Goal: Task Accomplishment & Management: Use online tool/utility

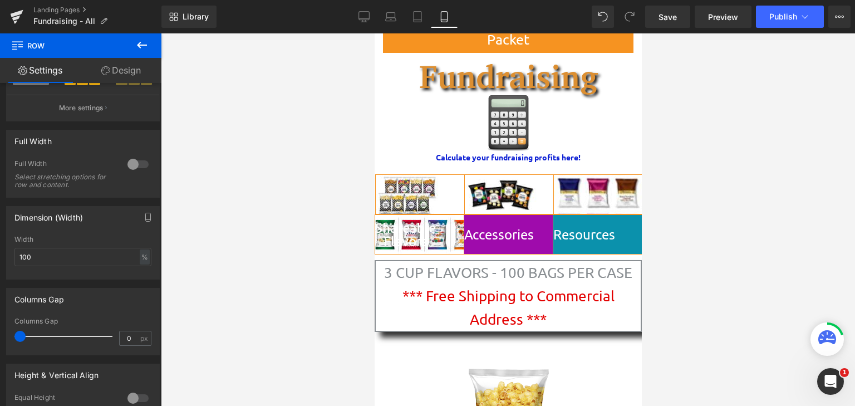
scroll to position [64, 0]
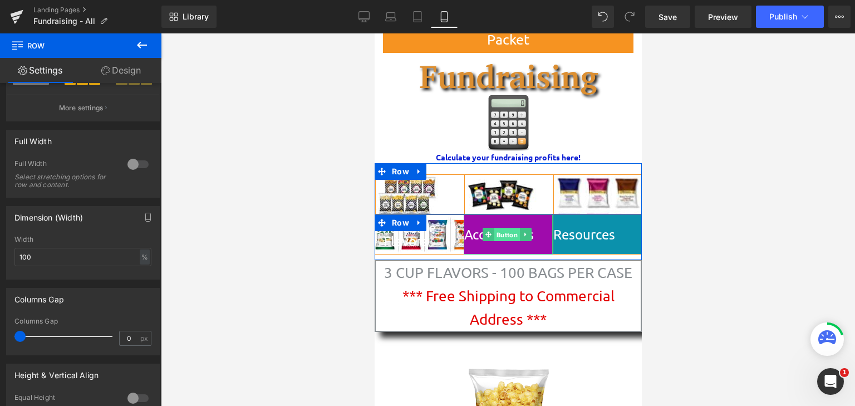
click at [511, 233] on span "Button" at bounding box center [507, 234] width 26 height 13
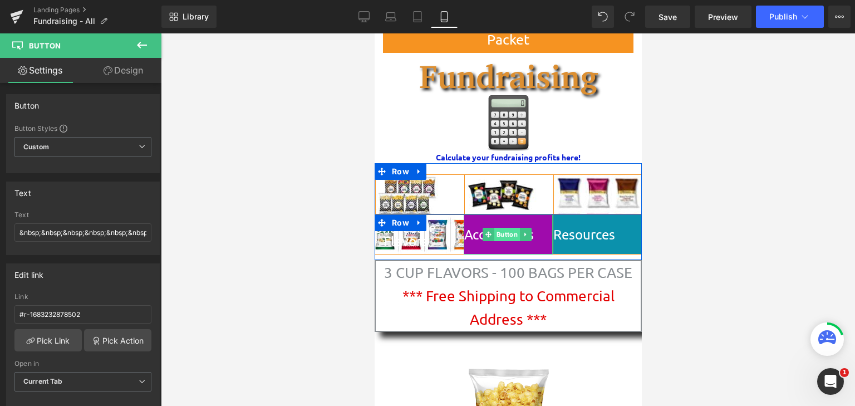
click at [500, 232] on span "Button" at bounding box center [507, 234] width 26 height 13
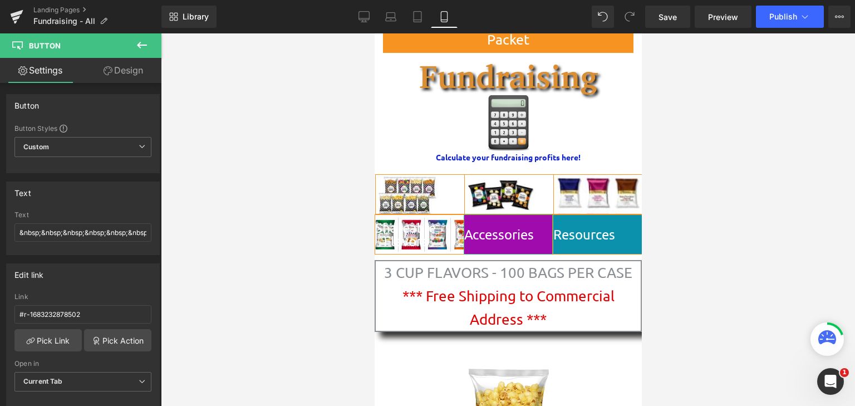
click at [126, 72] on link "Design" at bounding box center [123, 70] width 81 height 25
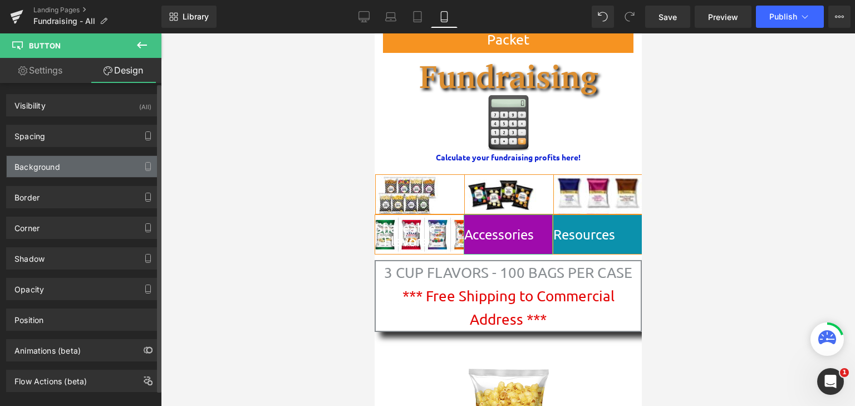
type input "#9f0bac"
type input "100"
click at [86, 170] on div "Background" at bounding box center [83, 166] width 153 height 21
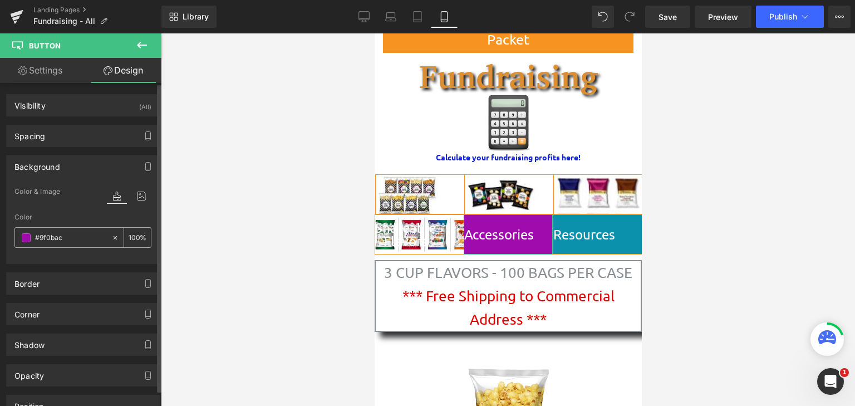
click at [111, 236] on icon at bounding box center [115, 238] width 8 height 8
type input "none"
type input "0"
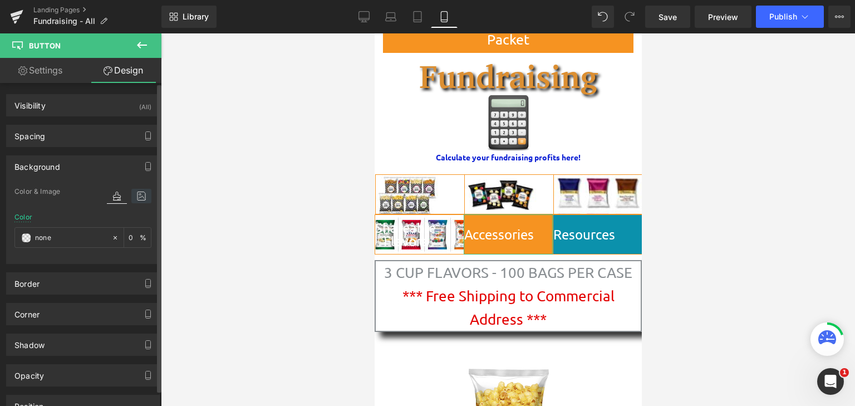
click at [134, 193] on icon at bounding box center [141, 196] width 20 height 14
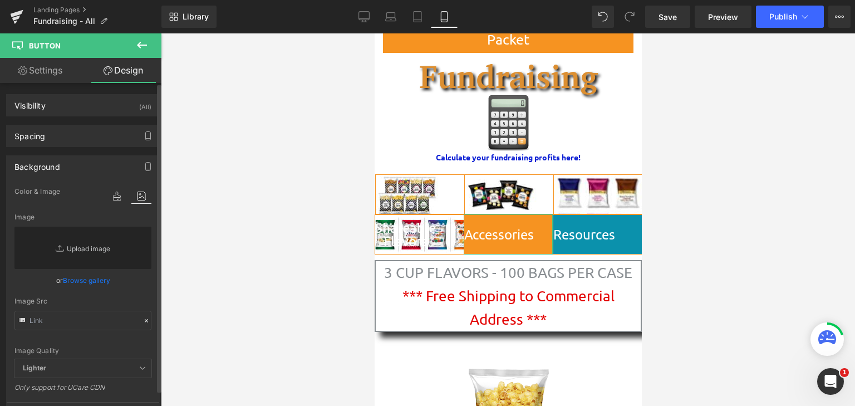
click at [90, 245] on link "Replace Image" at bounding box center [82, 248] width 137 height 42
type input "C:\fakepath\Direct Sale Pre-Order Form (wPremiums) with Money Envelope TEENY TI…"
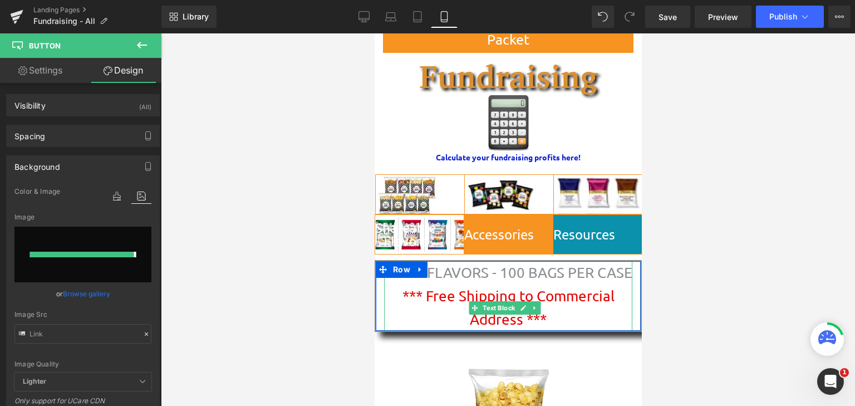
type input "[URL][DOMAIN_NAME]"
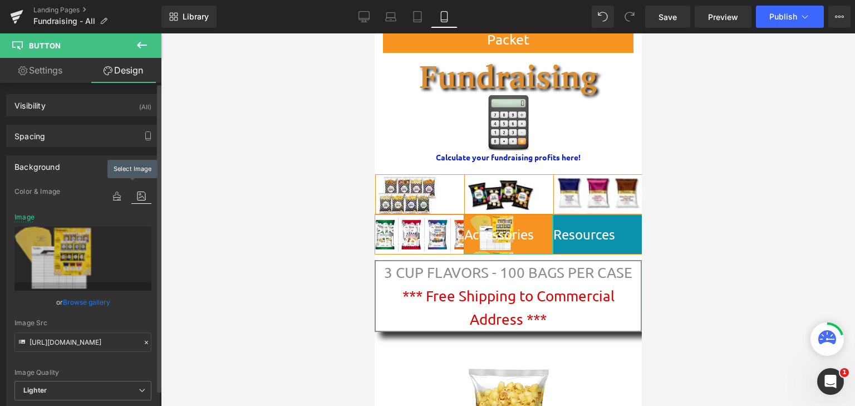
click at [135, 196] on icon at bounding box center [141, 196] width 20 height 14
click at [76, 300] on link "Browse gallery" at bounding box center [86, 301] width 47 height 19
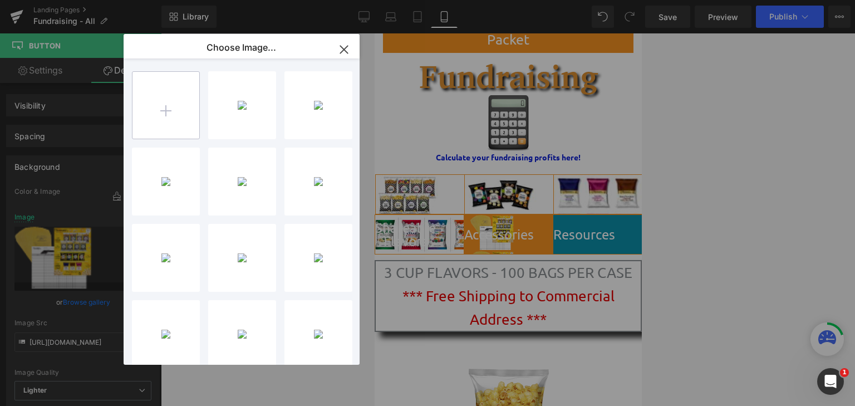
click at [155, 115] on input "file" at bounding box center [166, 105] width 67 height 67
type input "C:\fakepath\Direct Sale Pre-Order Form (wPremiums) with Money Envelope TEENY TI…"
click at [347, 53] on icon "button" at bounding box center [343, 49] width 7 height 7
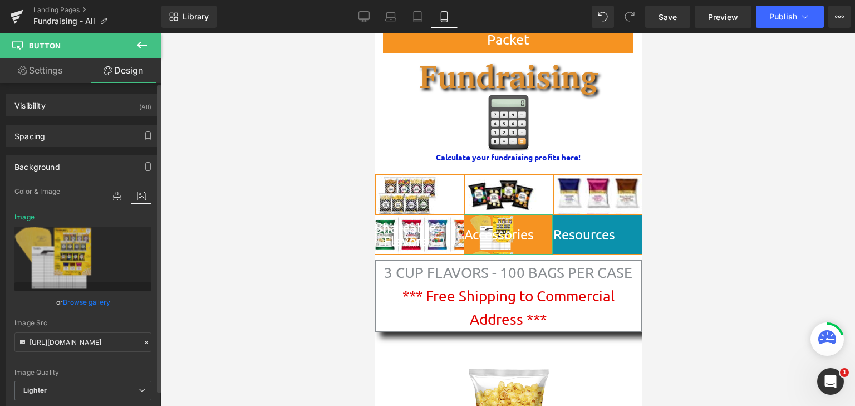
click at [87, 305] on link "Browse gallery" at bounding box center [86, 301] width 47 height 19
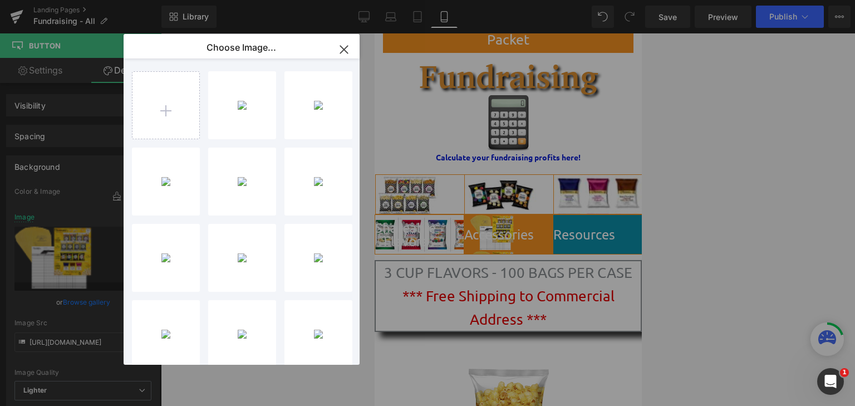
click at [0, 0] on div "Direct ...TINY.png 8.44 KB" at bounding box center [0, 0] width 0 height 0
type input "[URL][DOMAIN_NAME]"
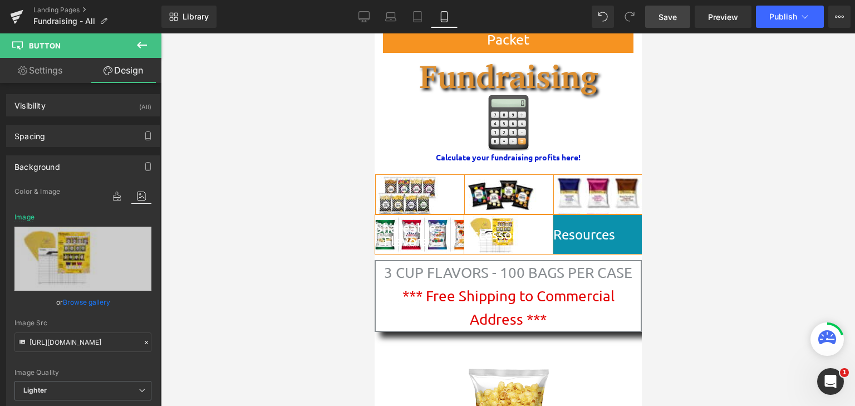
click at [675, 15] on span "Save" at bounding box center [668, 17] width 18 height 12
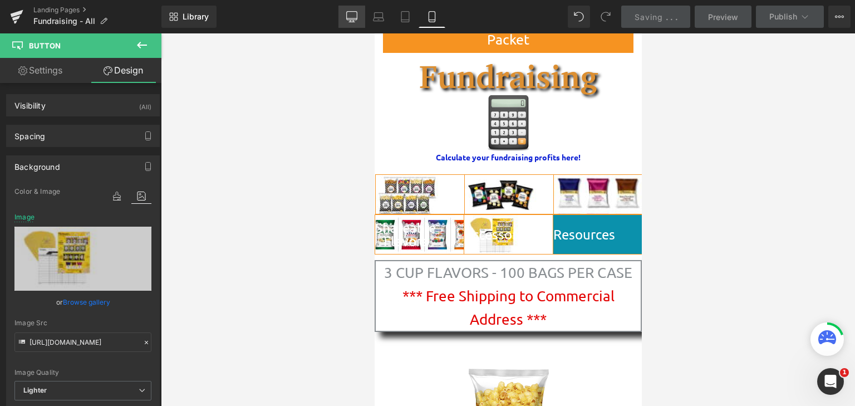
click at [356, 19] on icon at bounding box center [352, 16] width 11 height 8
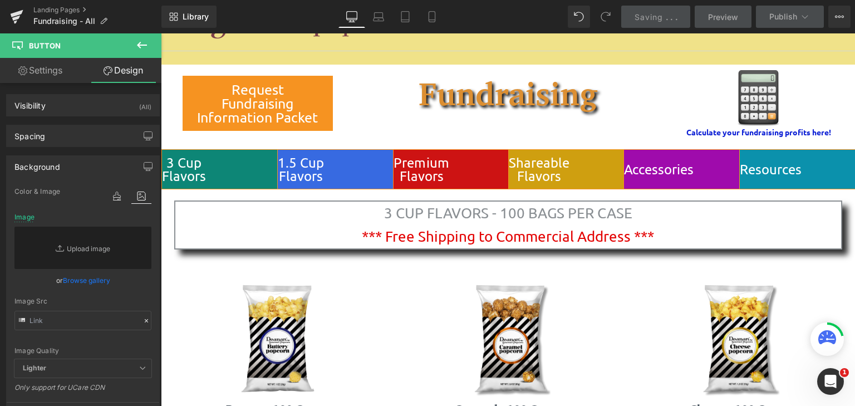
scroll to position [0, 0]
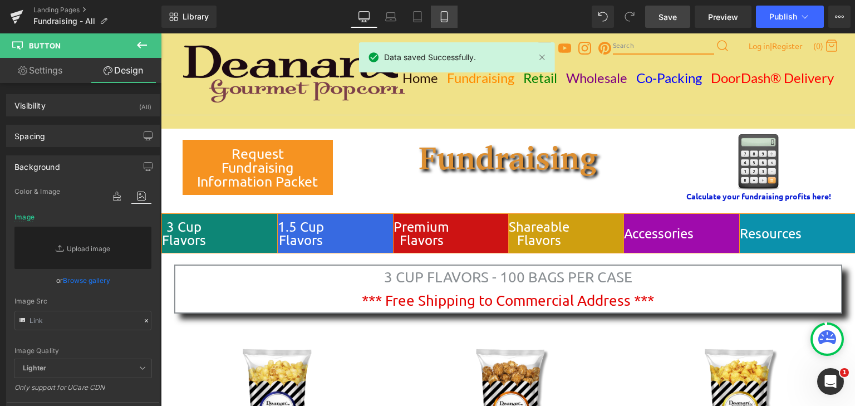
click at [445, 17] on icon at bounding box center [444, 16] width 11 height 11
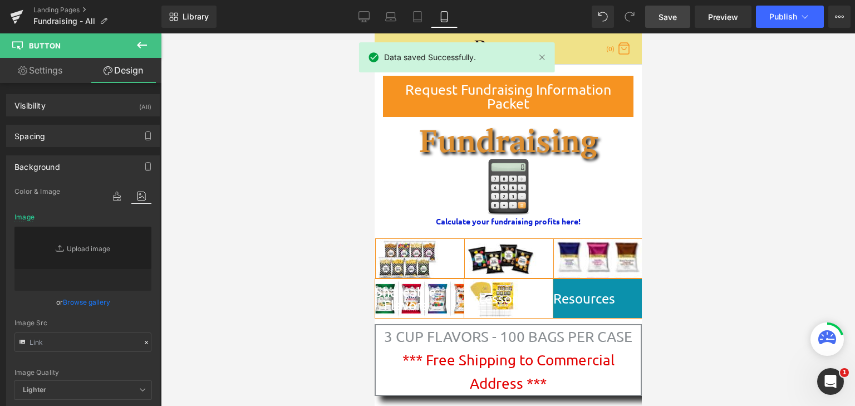
type input "[URL][DOMAIN_NAME]"
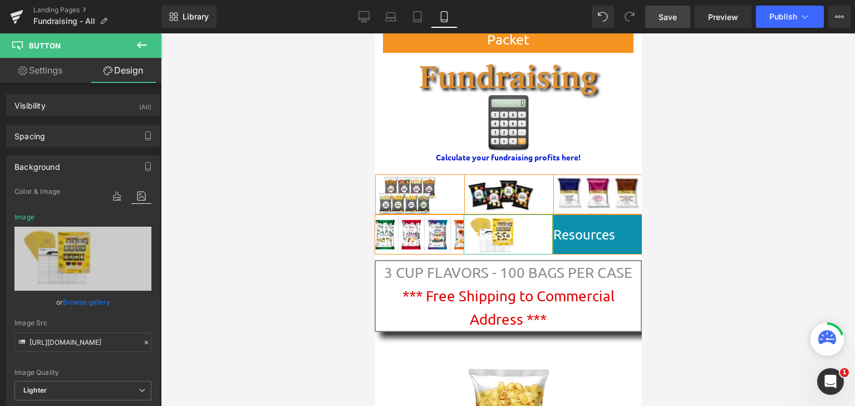
click at [46, 72] on link "Settings" at bounding box center [40, 70] width 81 height 25
type input "none"
type input "0"
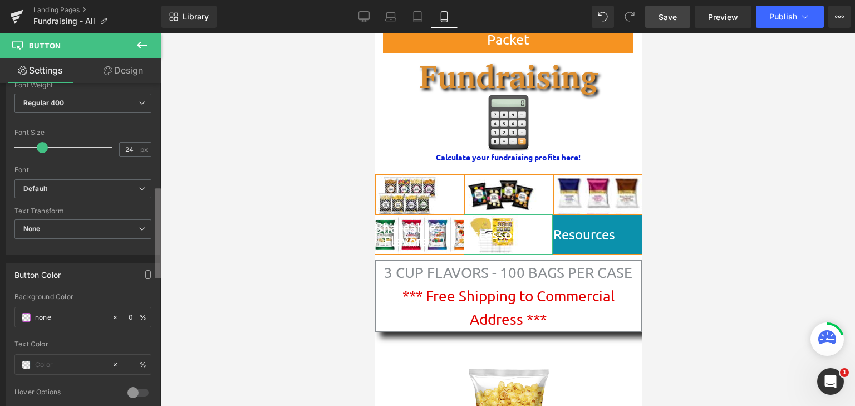
scroll to position [369, 0]
click at [149, 258] on div "Button Button Styles Custom Custom Setup Global Style Custom Setup Global Style…" at bounding box center [80, 247] width 161 height 328
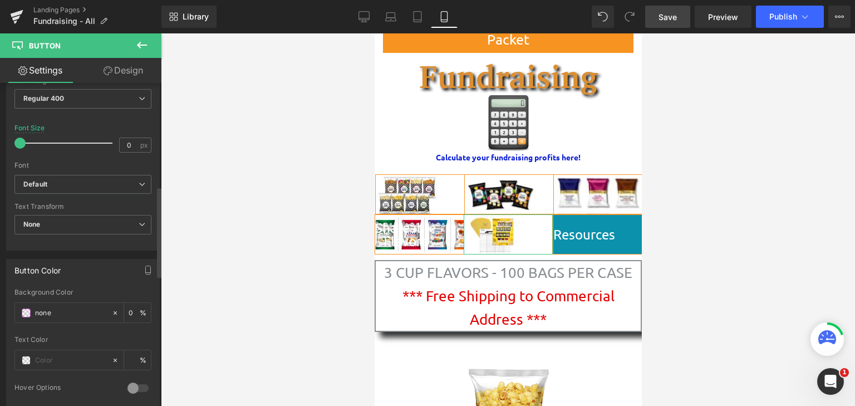
drag, startPoint x: 40, startPoint y: 140, endPoint x: 0, endPoint y: 138, distance: 40.2
click at [0, 138] on div "Typography Thin 100 Semi Thin 200 Light 300 Regular 400 Medium 500 Semi Bold 60…" at bounding box center [83, 145] width 167 height 212
click at [369, 20] on icon at bounding box center [364, 16] width 11 height 8
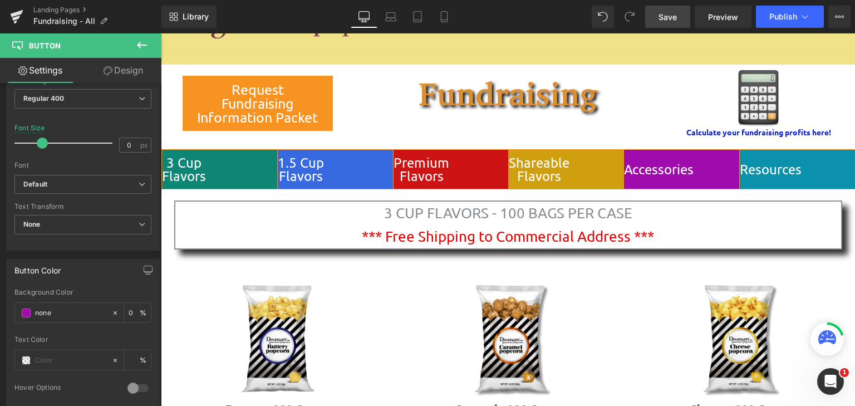
type input "24"
type input "#9f0bac"
type input "100"
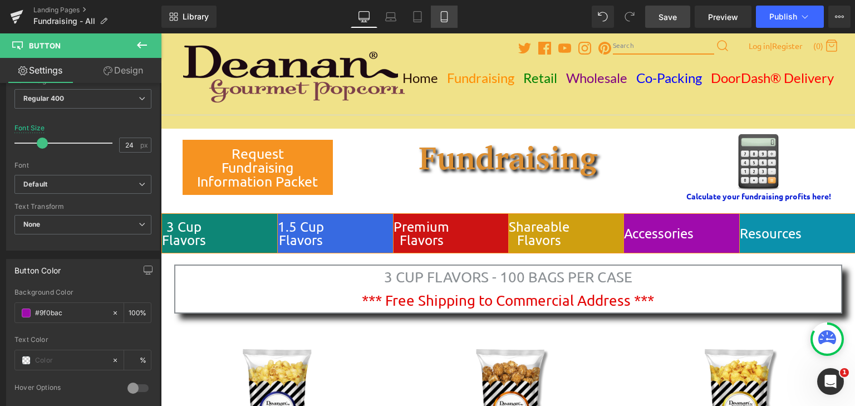
click at [451, 19] on link "Mobile" at bounding box center [444, 17] width 27 height 22
type input "0"
type input "none"
type input "0"
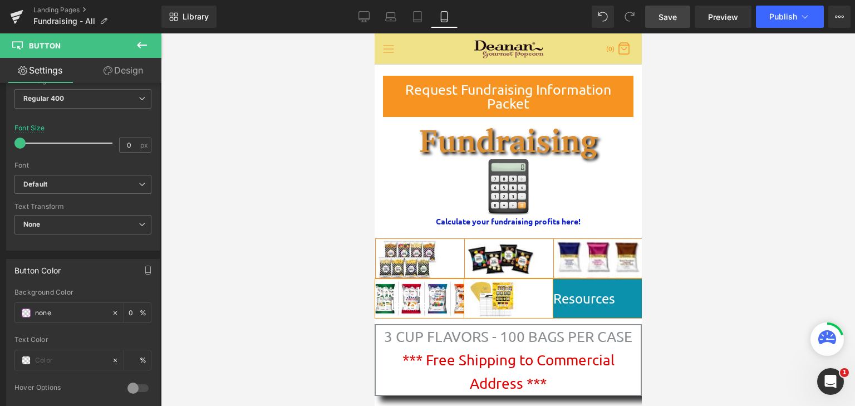
scroll to position [64, 0]
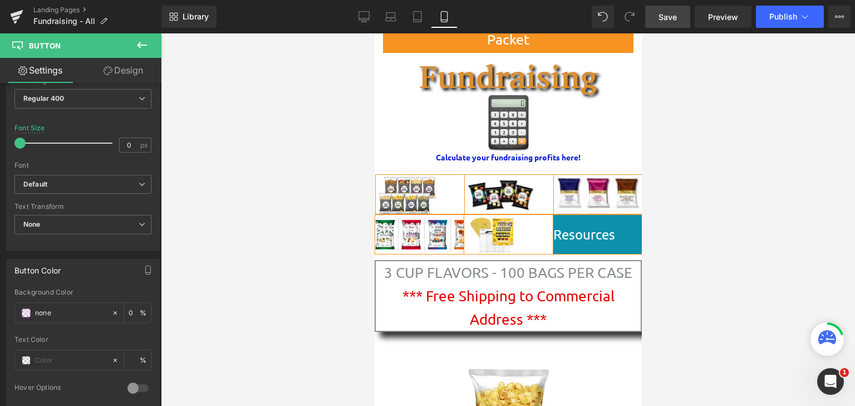
click at [677, 19] on span "Save" at bounding box center [668, 17] width 18 height 12
click at [781, 20] on span "Publish" at bounding box center [784, 16] width 28 height 9
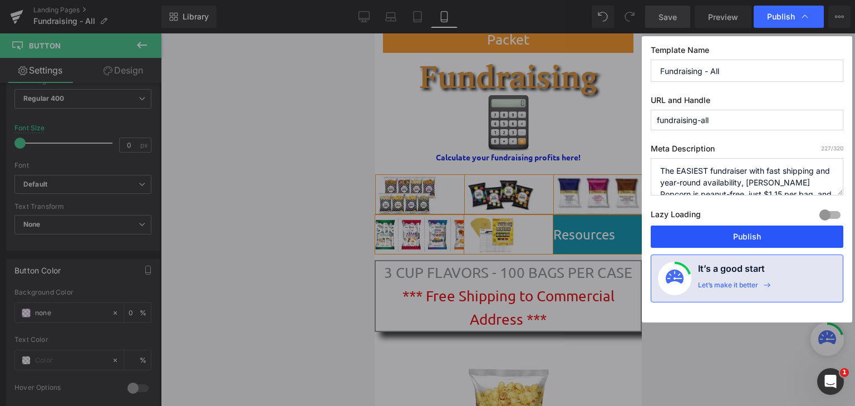
click at [737, 234] on button "Publish" at bounding box center [747, 237] width 193 height 22
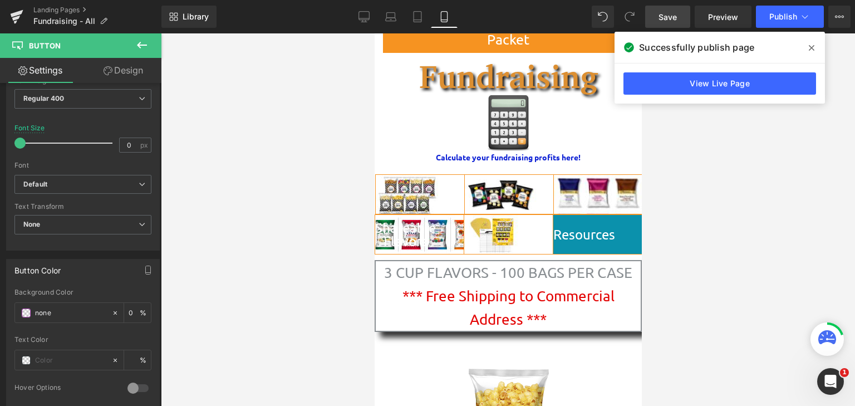
click at [811, 49] on icon at bounding box center [812, 47] width 6 height 9
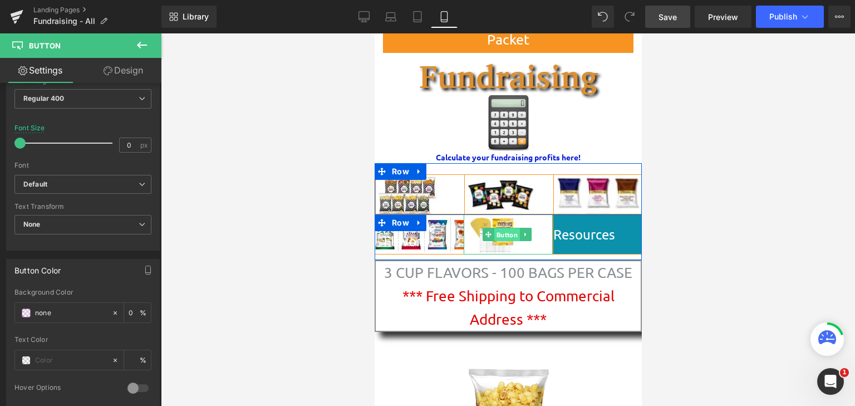
click at [502, 234] on span "Button" at bounding box center [507, 234] width 26 height 13
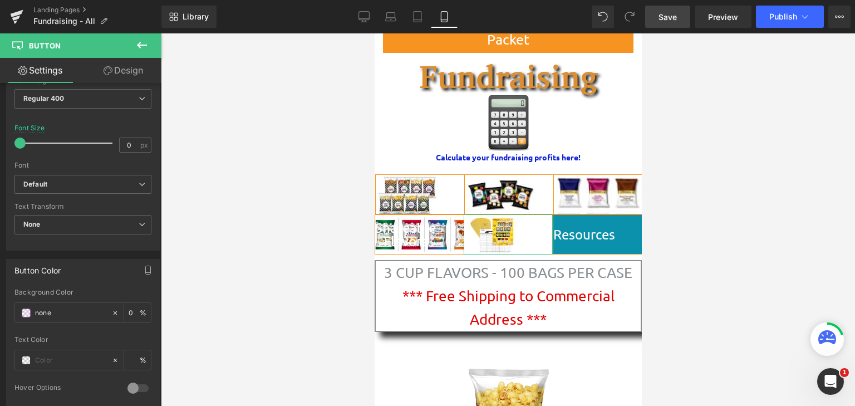
click at [127, 70] on link "Design" at bounding box center [123, 70] width 81 height 25
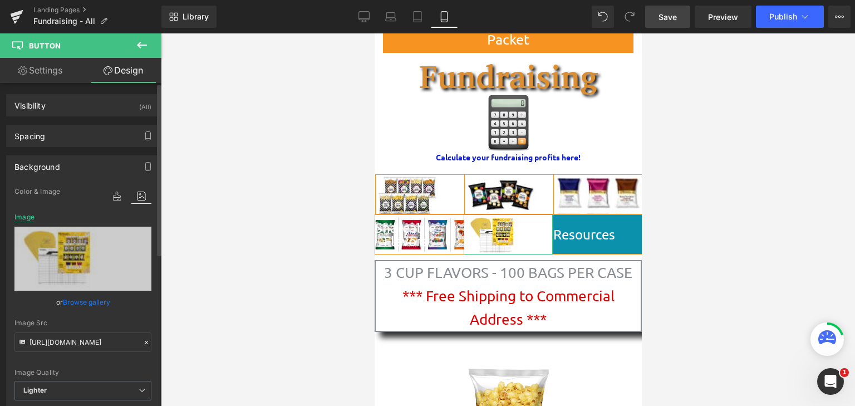
click at [71, 302] on link "Browse gallery" at bounding box center [86, 301] width 47 height 19
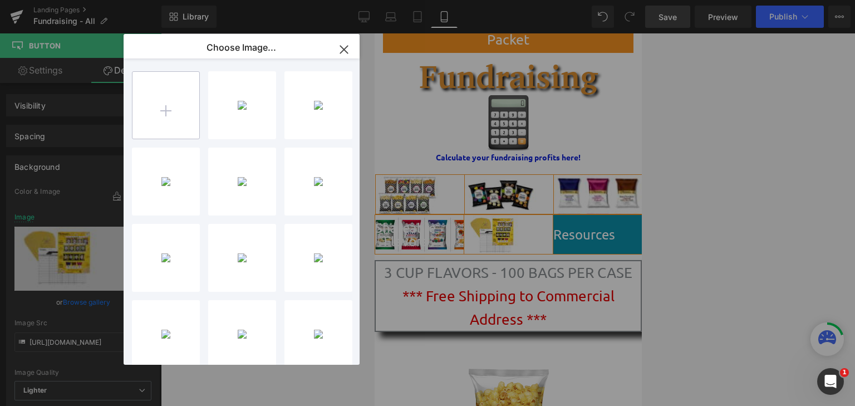
click at [162, 116] on input "file" at bounding box center [166, 105] width 67 height 67
type input "C:\fakepath\Direct Sale Pre-Order Form (wPremiums) with Money Envelope TEENY TI…"
click at [351, 51] on icon "button" at bounding box center [344, 50] width 18 height 18
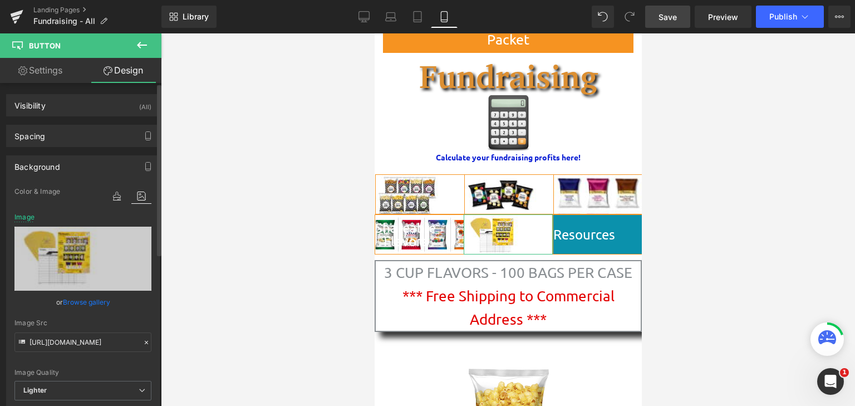
click at [81, 302] on link "Browse gallery" at bounding box center [86, 301] width 47 height 19
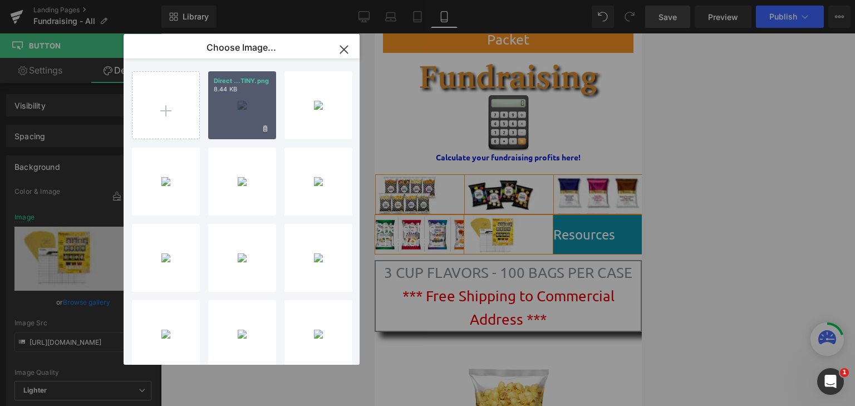
click at [223, 120] on div "Direct ...TINY.png 8.44 KB" at bounding box center [242, 105] width 68 height 68
type input "[URL][DOMAIN_NAME]"
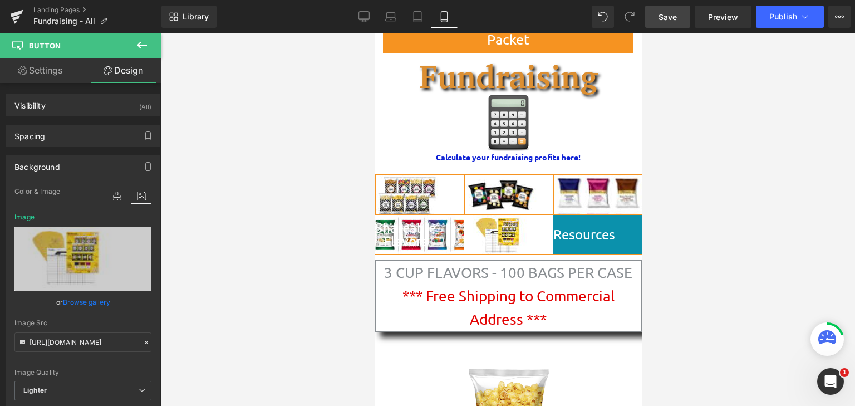
click at [658, 21] on link "Save" at bounding box center [667, 17] width 45 height 22
click at [781, 20] on span "Publish" at bounding box center [784, 16] width 28 height 9
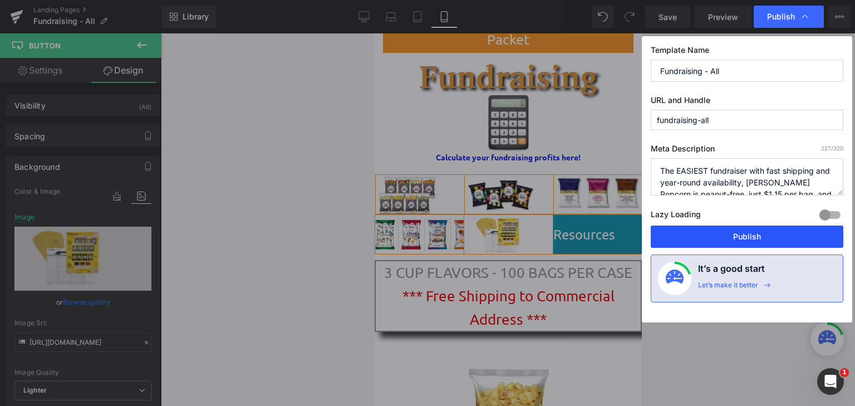
click at [746, 242] on button "Publish" at bounding box center [747, 237] width 193 height 22
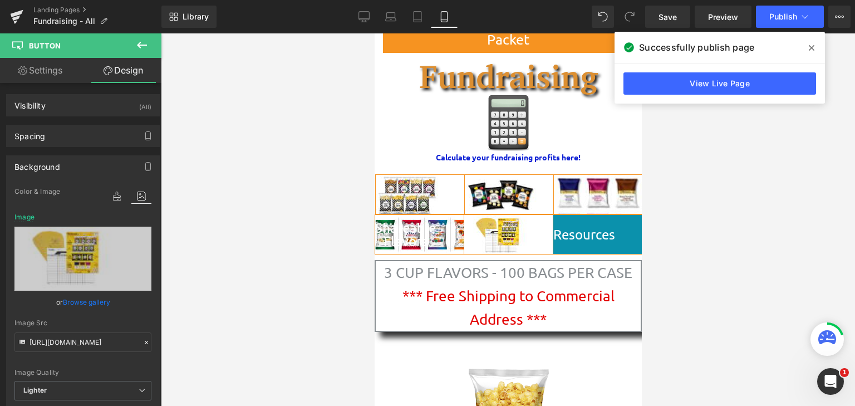
click at [813, 51] on icon at bounding box center [812, 47] width 6 height 9
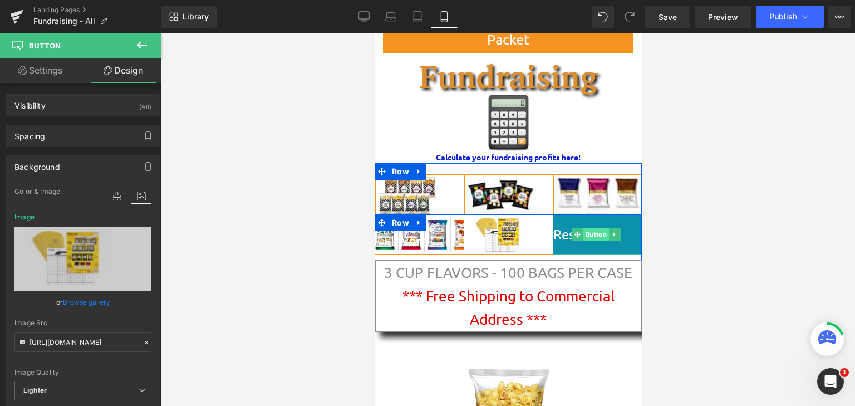
click at [584, 236] on span "Button" at bounding box center [596, 234] width 26 height 13
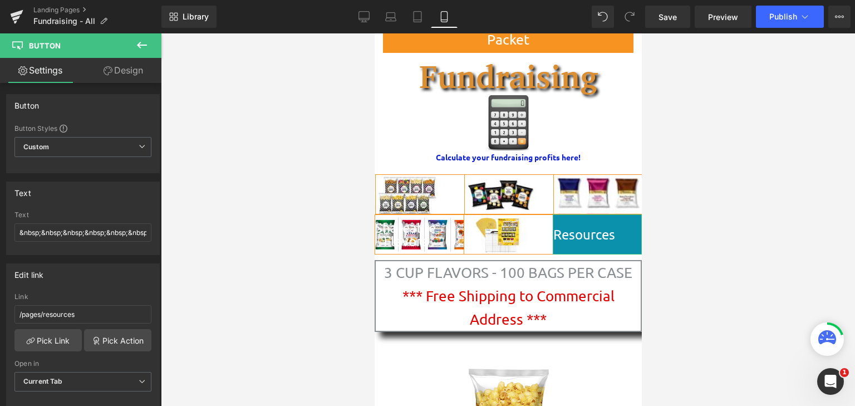
click at [119, 73] on link "Design" at bounding box center [123, 70] width 81 height 25
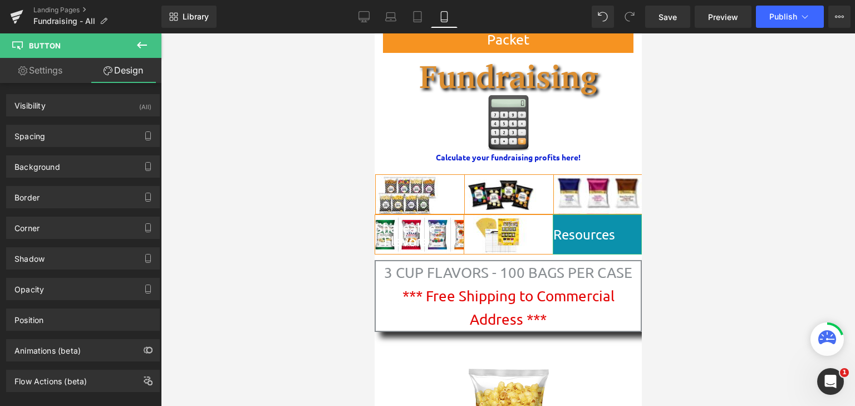
click at [50, 71] on link "Settings" at bounding box center [40, 70] width 81 height 25
type input "100"
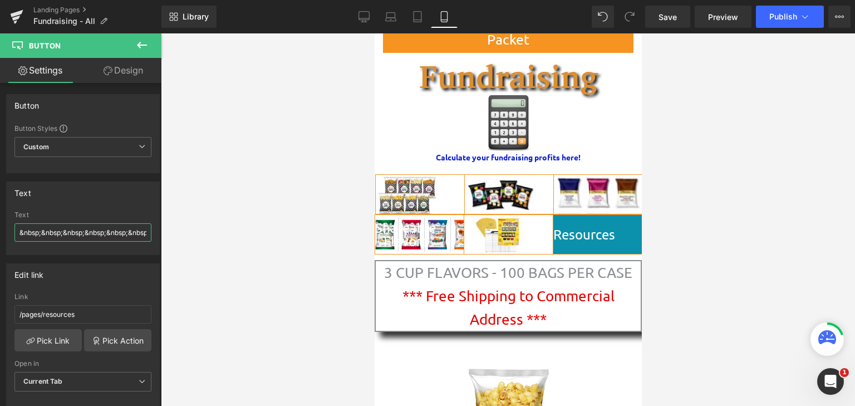
scroll to position [0, 130]
drag, startPoint x: 16, startPoint y: 233, endPoint x: 104, endPoint y: 233, distance: 87.4
click at [104, 233] on input "&nbsp;&nbsp;&nbsp;&nbsp;&nbsp;&nbsp;&nbsp;&nbsp;&nbsp;&nbsp;Resources" at bounding box center [82, 232] width 137 height 18
type input "Resources"
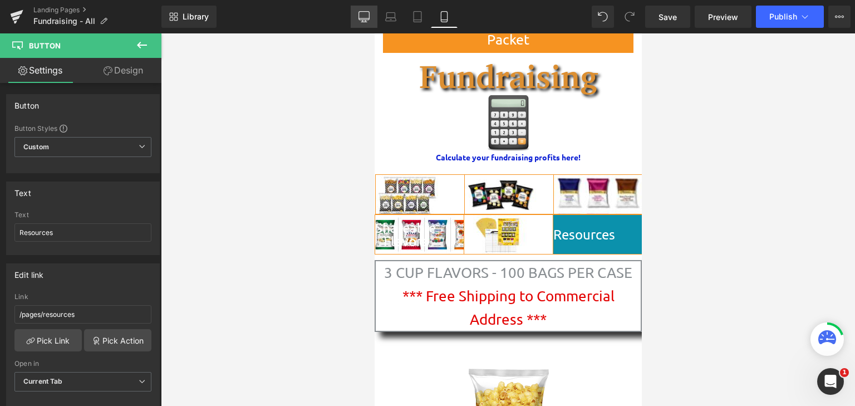
click at [365, 24] on link "Desktop" at bounding box center [364, 17] width 27 height 22
type input "100"
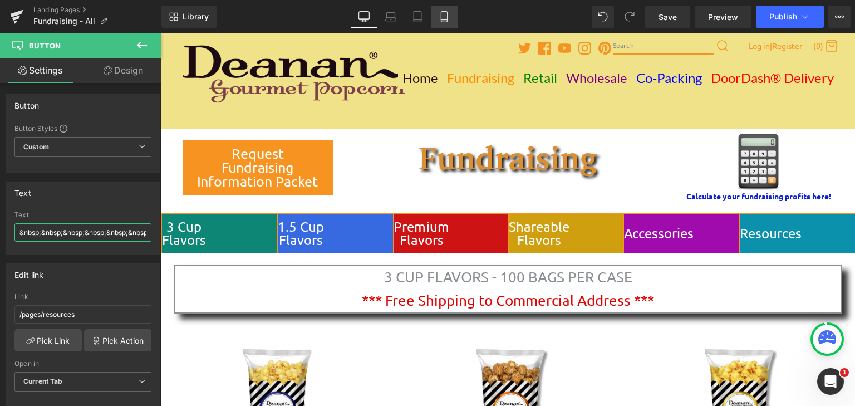
type input "&nbsp;&nbsp;&nbsp;&nbsp;&nbsp;&nbsp;&nbsp;&nbsp;&nbsp;&nbsp;Resources"
click at [448, 17] on icon at bounding box center [444, 16] width 11 height 11
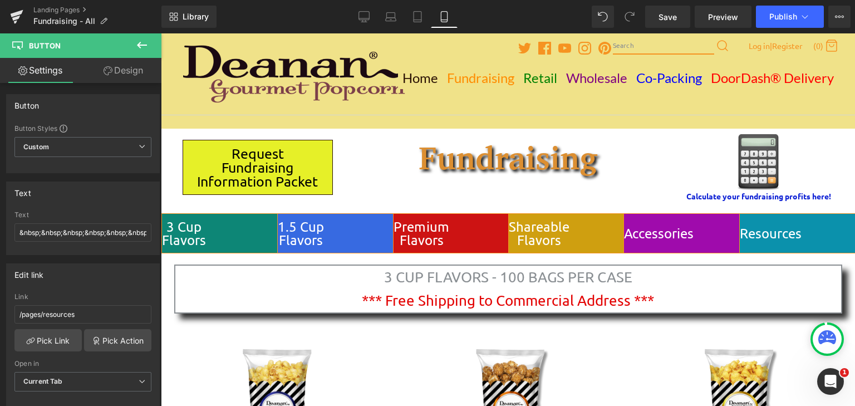
type input "100"
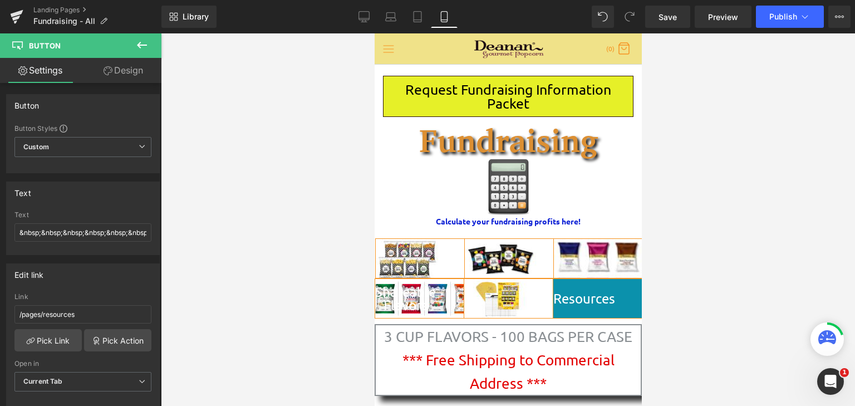
scroll to position [64, 0]
